Goal: Check status: Check status

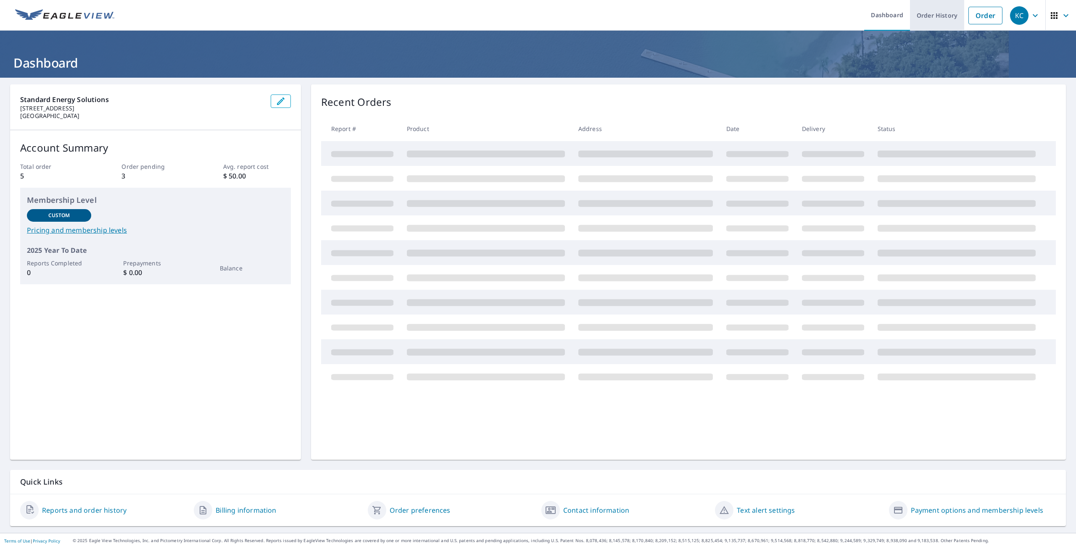
click at [936, 20] on link "Order History" at bounding box center [937, 15] width 54 height 31
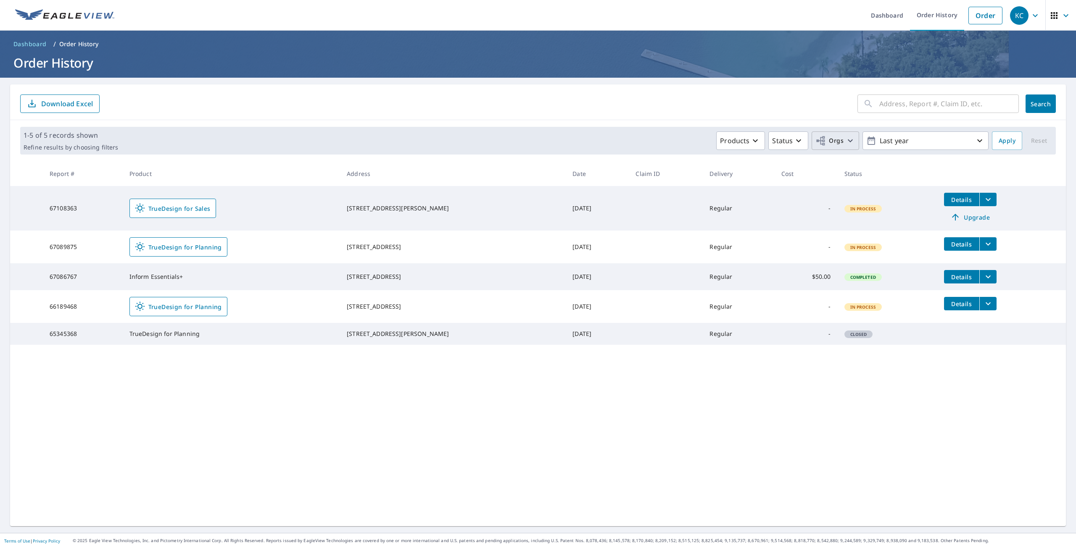
click at [845, 139] on icon "button" at bounding box center [850, 141] width 10 height 10
click at [671, 190] on div "Standard Energy Solutions" at bounding box center [750, 189] width 185 height 18
click at [665, 190] on input "Standard Energy Solutions" at bounding box center [665, 189] width 10 height 10
checkbox input "true"
click at [1004, 140] on span "Apply" at bounding box center [1006, 141] width 17 height 11
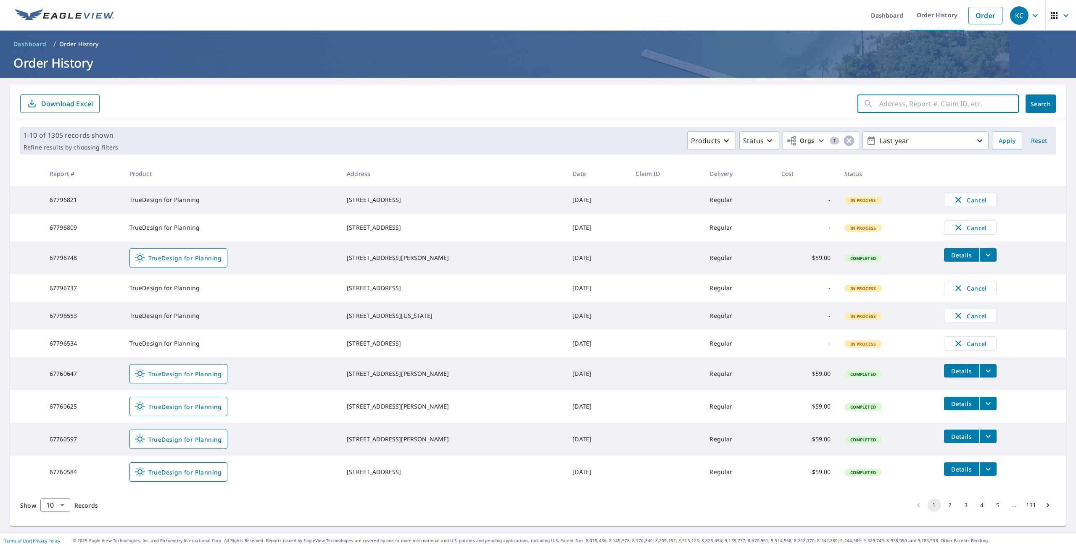
click at [927, 105] on input "text" at bounding box center [949, 104] width 140 height 24
paste input "56980202"
type input "56980202"
click at [1034, 103] on span "Search" at bounding box center [1040, 104] width 17 height 8
